Goal: Download file/media

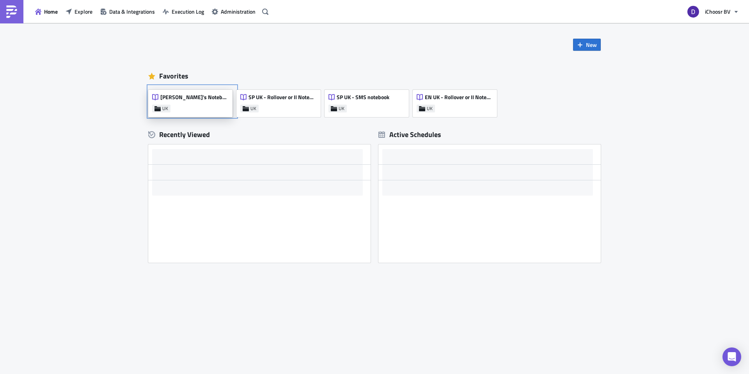
click at [211, 99] on div "[PERSON_NAME]'s Notebook UK" at bounding box center [190, 103] width 84 height 27
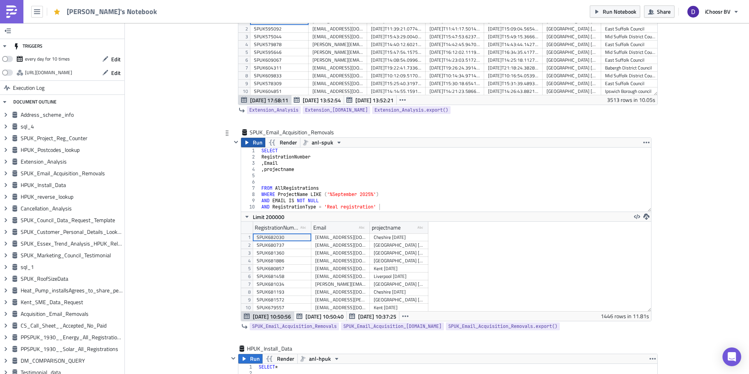
click at [249, 142] on icon "button" at bounding box center [247, 142] width 6 height 6
click at [651, 143] on button "button" at bounding box center [646, 142] width 9 height 9
click at [651, 218] on div "Run Render anl-spuk 1 2 3 4 5 6 7 8 9 10 SELECT RegistrationNumber , Email , pr…" at bounding box center [446, 229] width 411 height 184
click at [648, 217] on icon "button" at bounding box center [646, 216] width 6 height 6
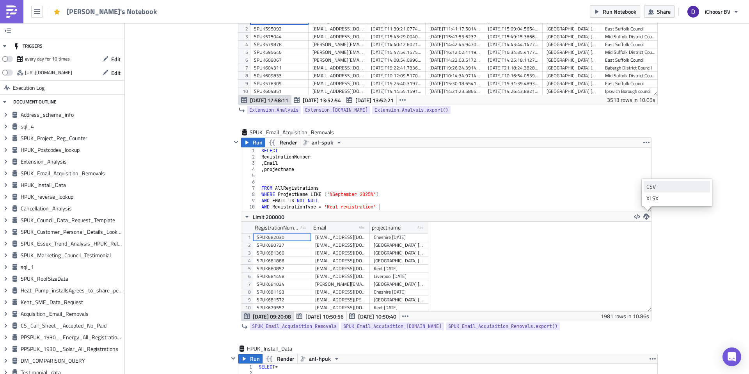
click at [657, 185] on div "CSV" at bounding box center [676, 187] width 61 height 8
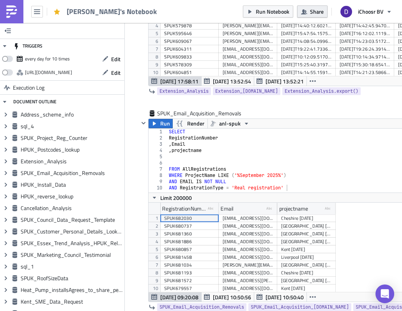
scroll to position [38926, 38638]
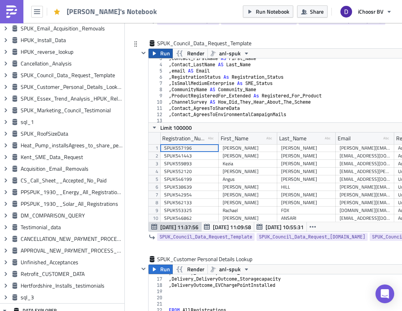
click at [162, 50] on span "Run" at bounding box center [165, 53] width 10 height 9
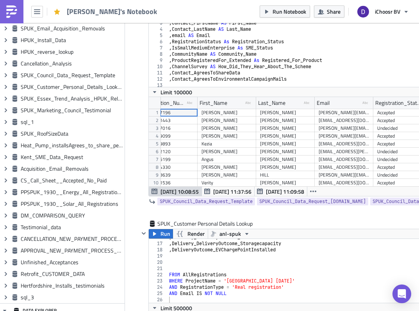
scroll to position [38926, 38622]
click at [133, 82] on div "SPUK_Council_Data_Request_Template Run Render anl-spuk 3 4 5 6 7 8 9 [PHONE_NUM…" at bounding box center [334, 112] width 403 height 216
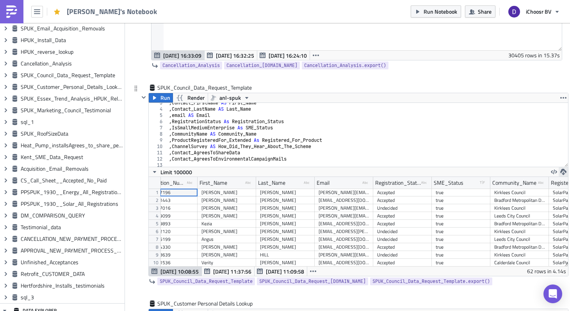
click at [564, 175] on icon "button" at bounding box center [563, 172] width 6 height 6
click at [511, 142] on div "CSV" at bounding box center [532, 142] width 61 height 8
